Goal: Information Seeking & Learning: Learn about a topic

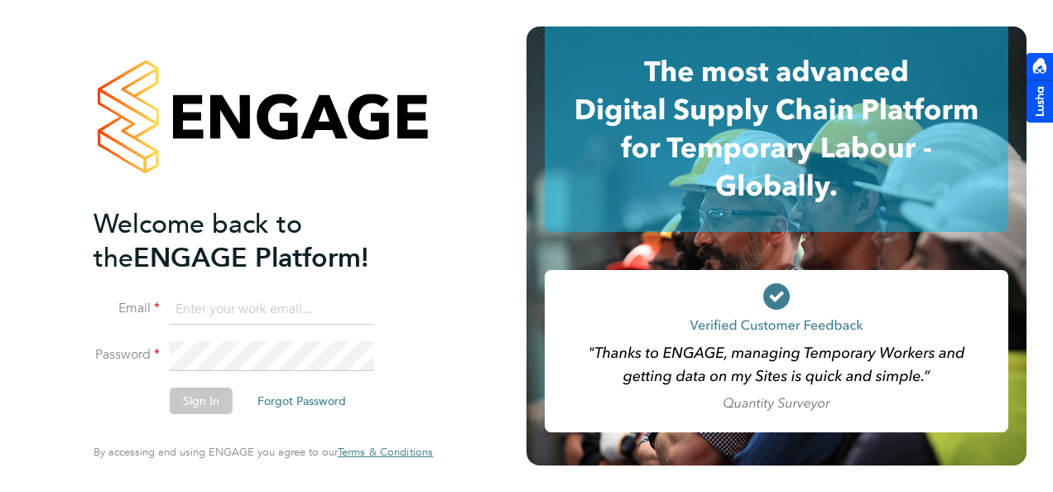
click at [222, 313] on input at bounding box center [272, 310] width 204 height 30
type input "kyle.johnson@prsjobs.com"
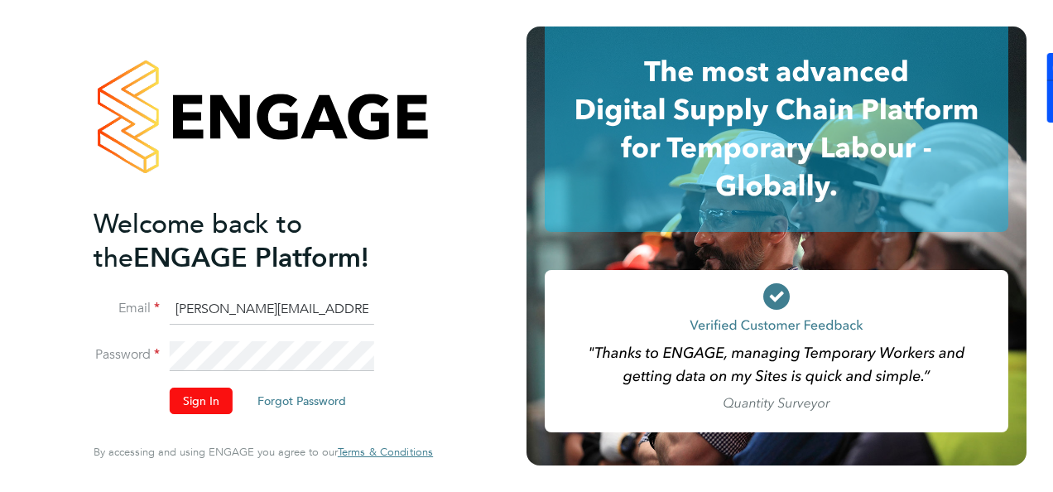
click at [215, 406] on button "Sign In" at bounding box center [201, 400] width 63 height 26
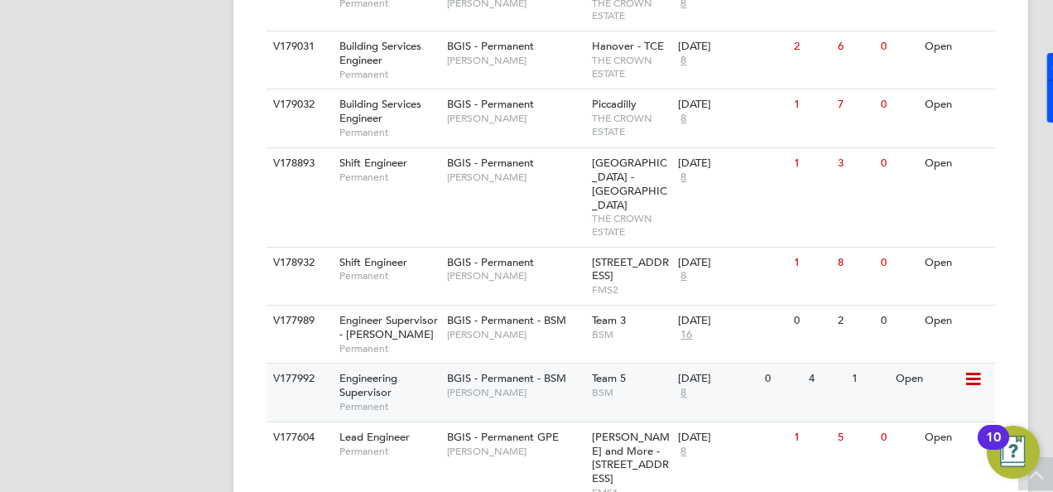
scroll to position [969, 0]
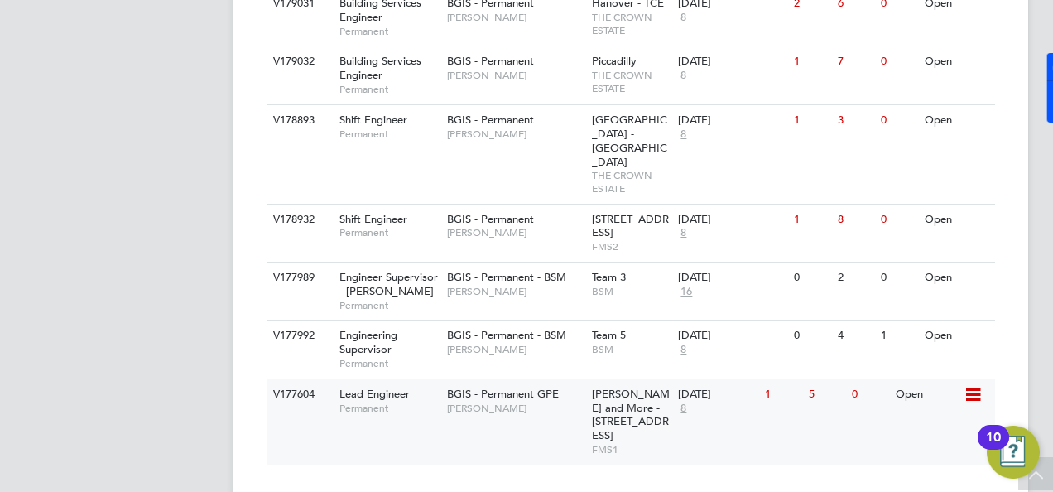
click at [379, 387] on span "Lead Engineer" at bounding box center [374, 394] width 70 height 14
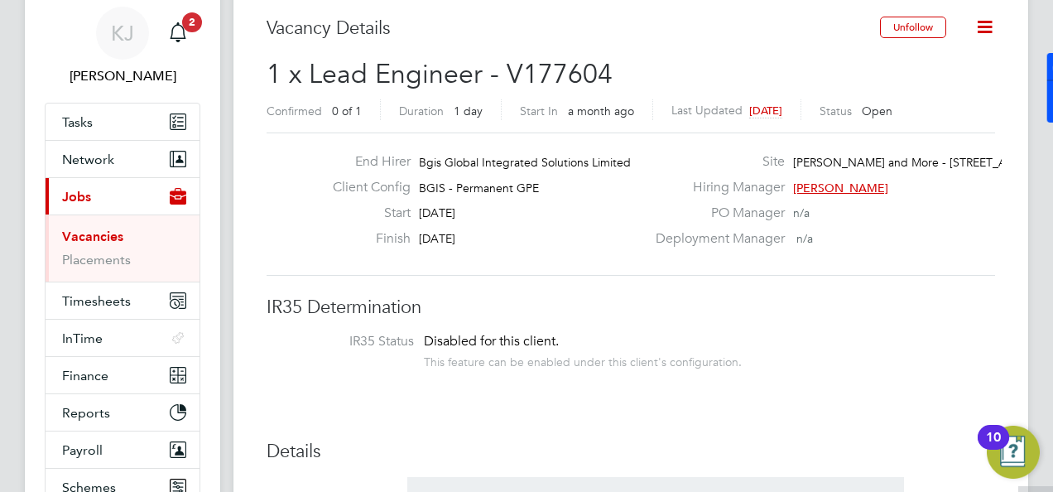
scroll to position [83, 0]
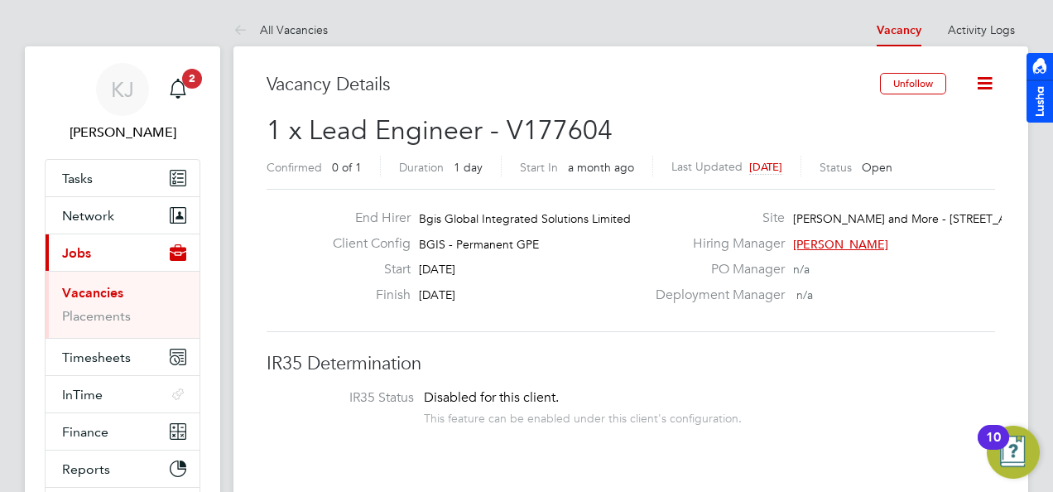
click at [705, 106] on div "Vacancy Details" at bounding box center [573, 93] width 613 height 41
